Goal: Book appointment/travel/reservation

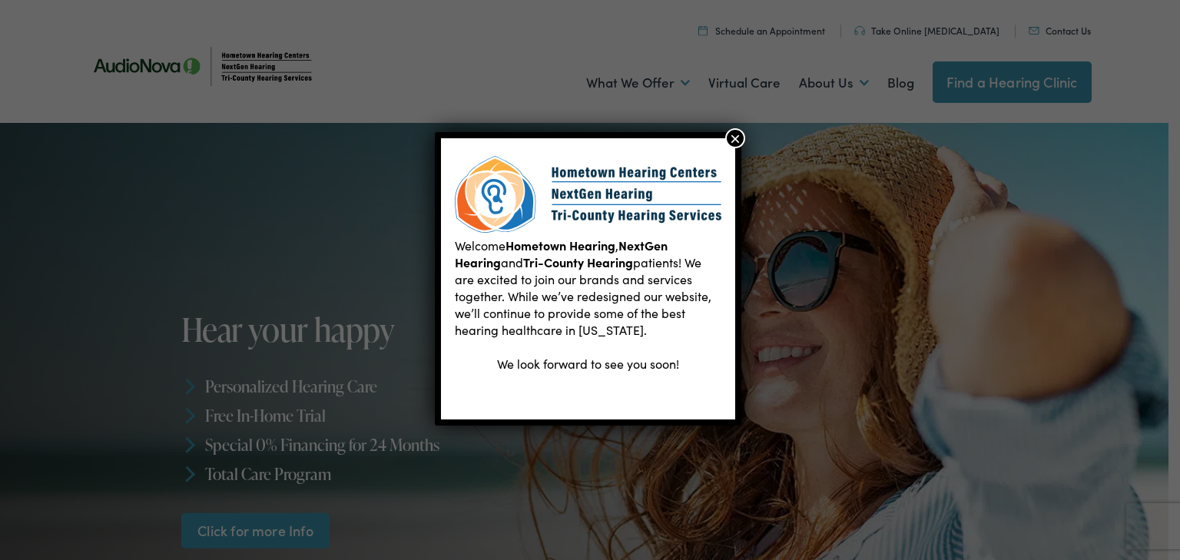
click at [734, 144] on button "×" at bounding box center [735, 138] width 20 height 20
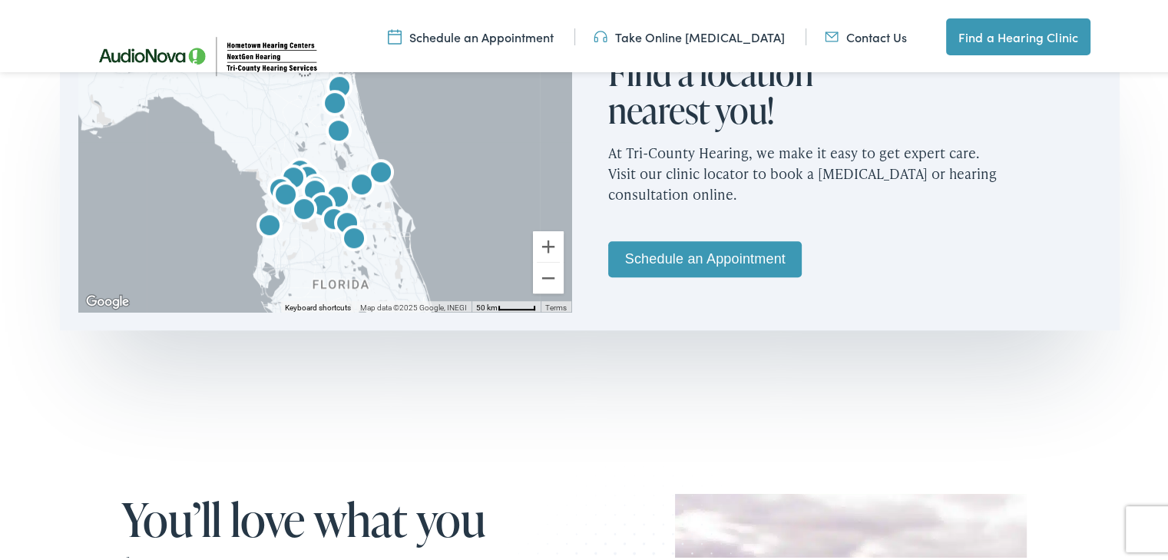
scroll to position [1007, 0]
click at [725, 260] on link "Schedule an Appointment" at bounding box center [705, 255] width 194 height 36
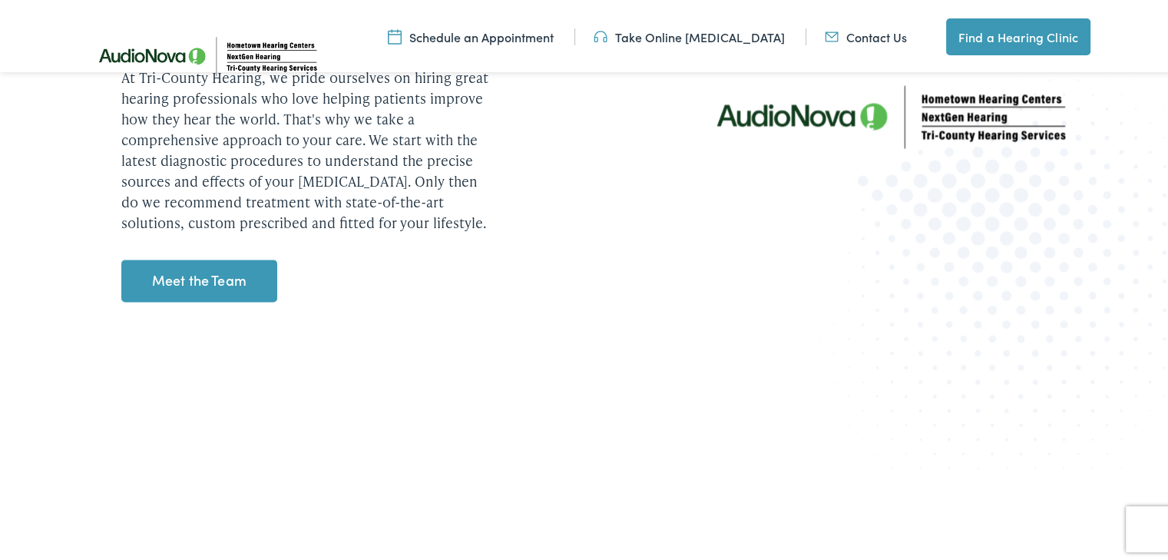
scroll to position [2008, 0]
